Goal: Communication & Community: Ask a question

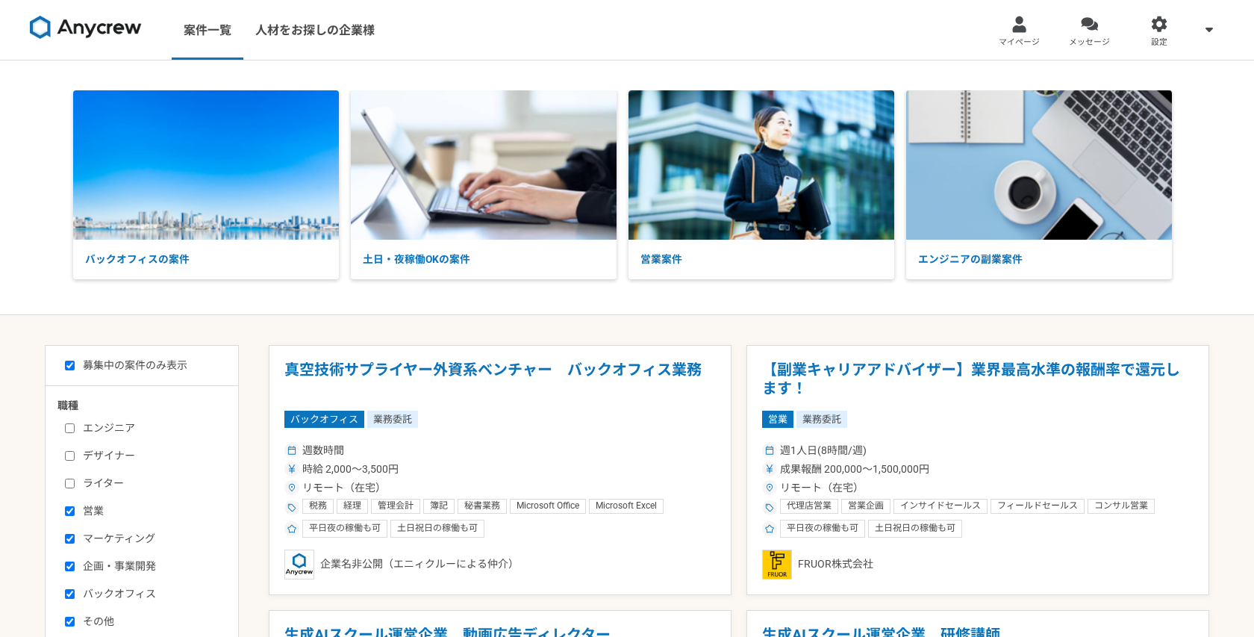
select select "1"
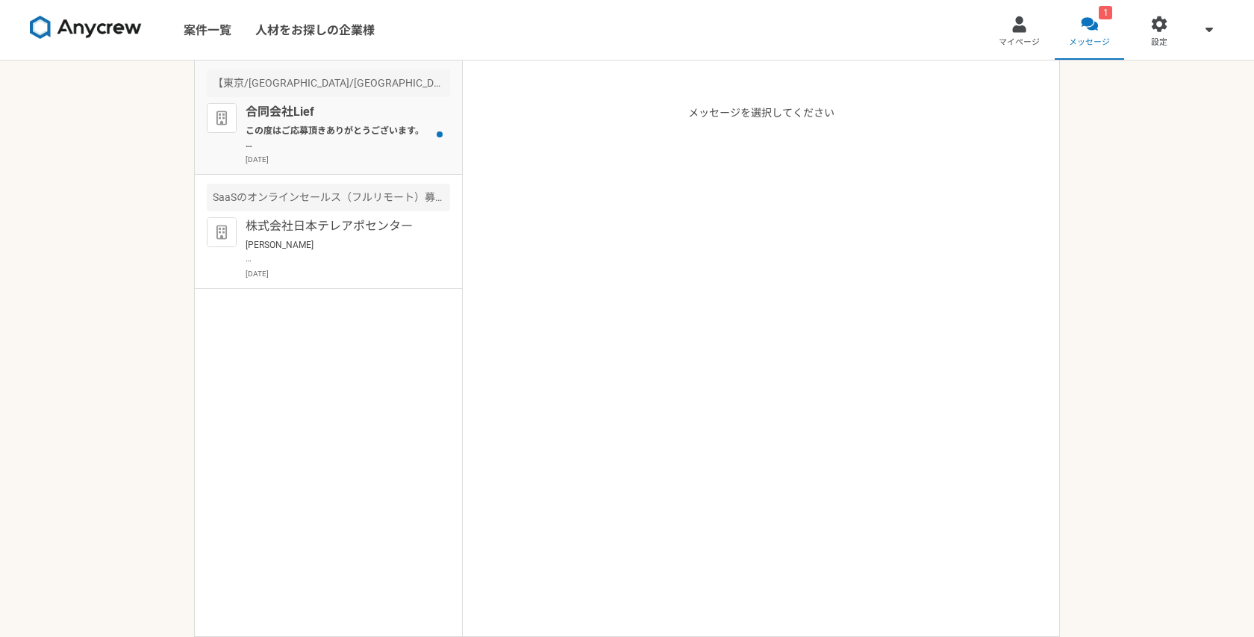
click at [368, 154] on p "[DATE]" at bounding box center [348, 159] width 204 height 11
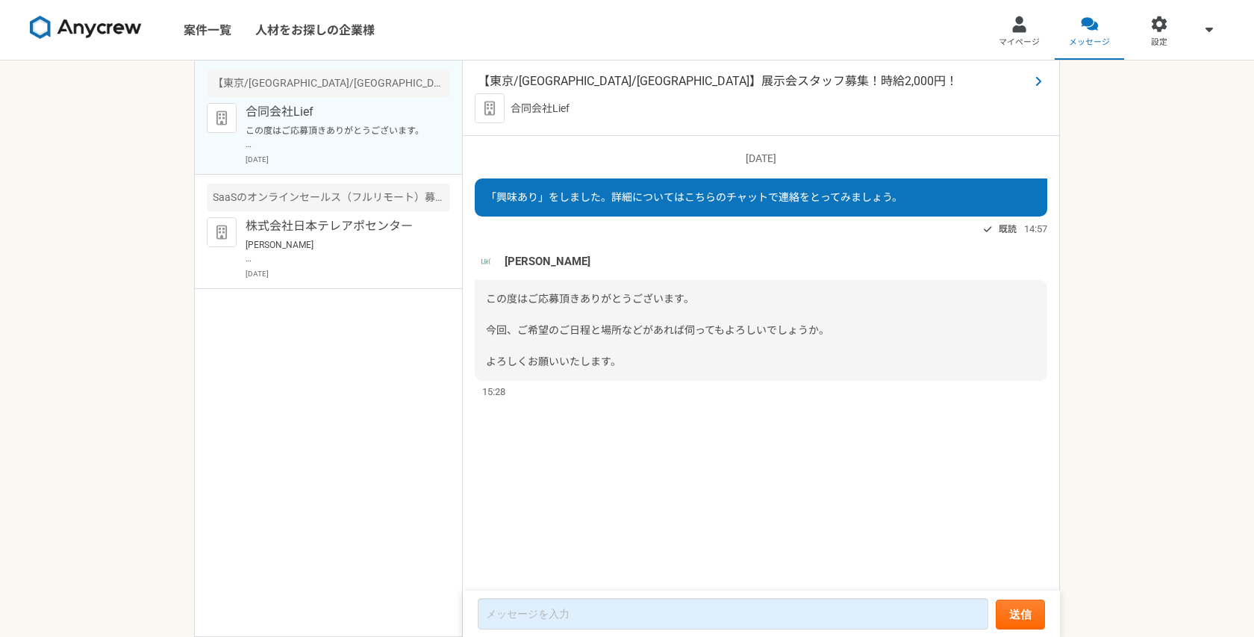
click at [589, 74] on span "【東京/[GEOGRAPHIC_DATA]/[GEOGRAPHIC_DATA]】展示会スタッフ募集！時給2,000円！" at bounding box center [753, 81] width 551 height 18
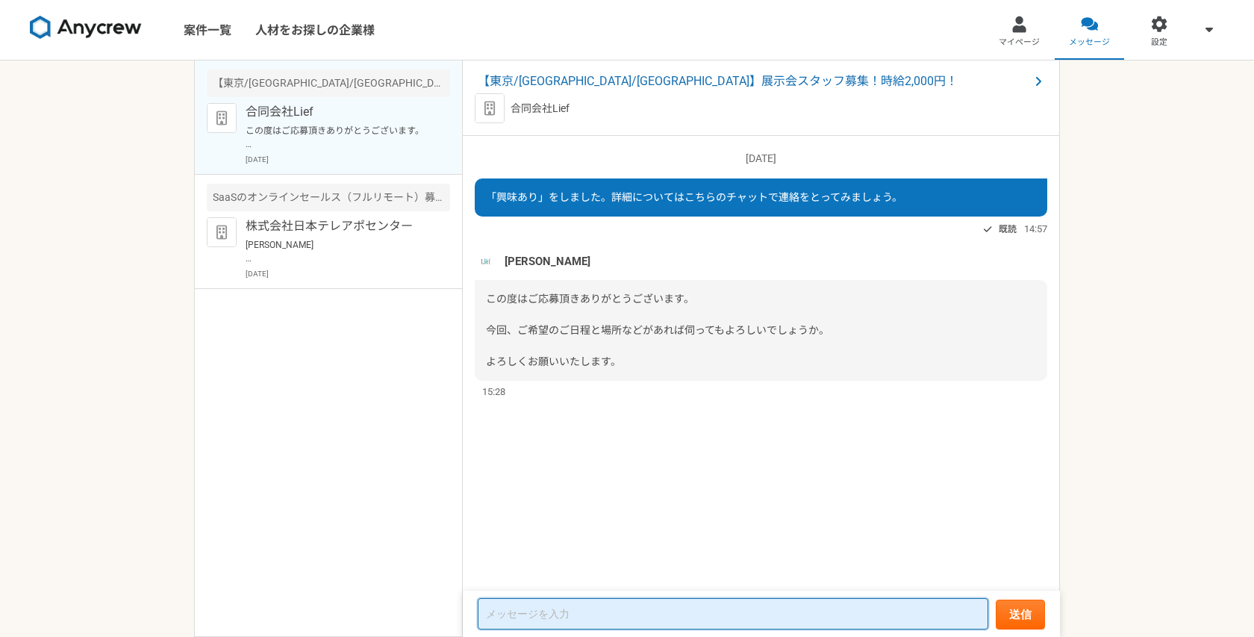
click at [547, 611] on textarea at bounding box center [733, 613] width 510 height 31
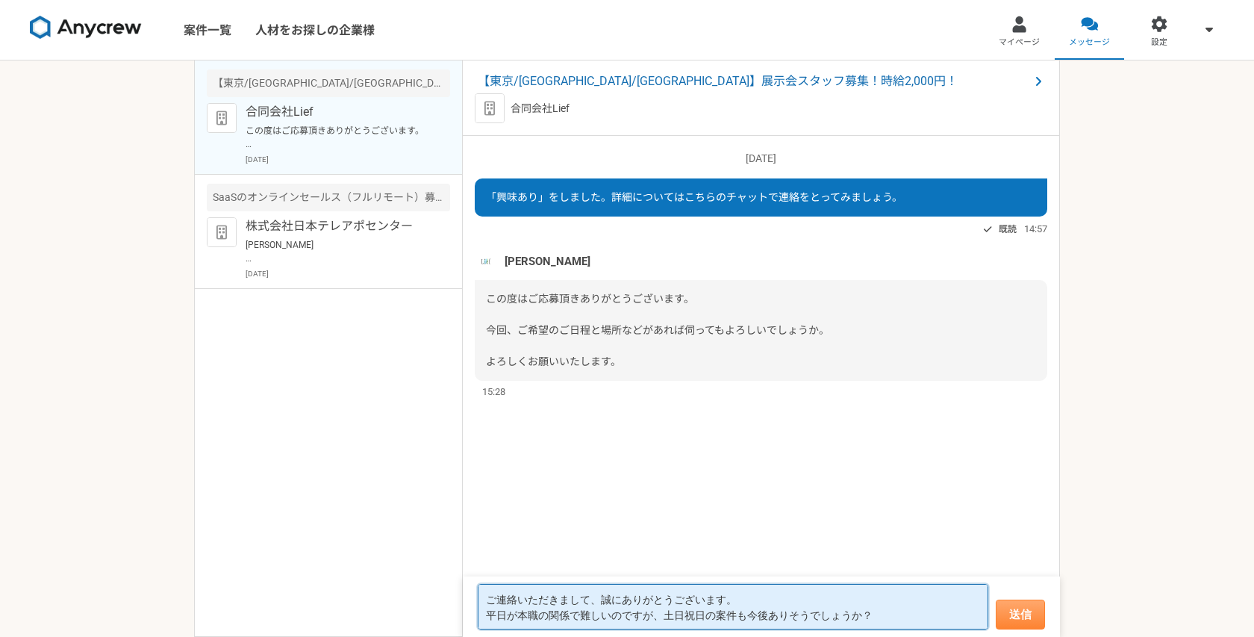
type textarea "ご連絡いただきまして、誠にありがとうございます。 平日が本職の関係で難しいのですが、土日祝日の案件も今後ありそうでしょうか？"
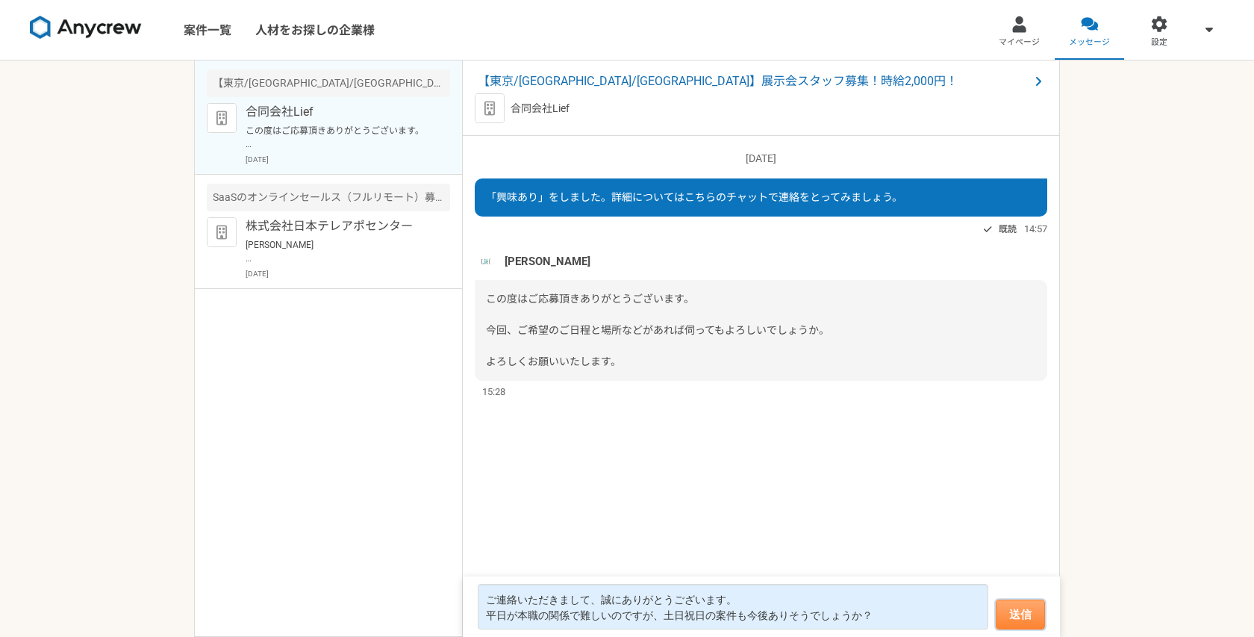
click at [1002, 619] on button "送信" at bounding box center [1019, 614] width 49 height 30
